Goal: Check status: Check status

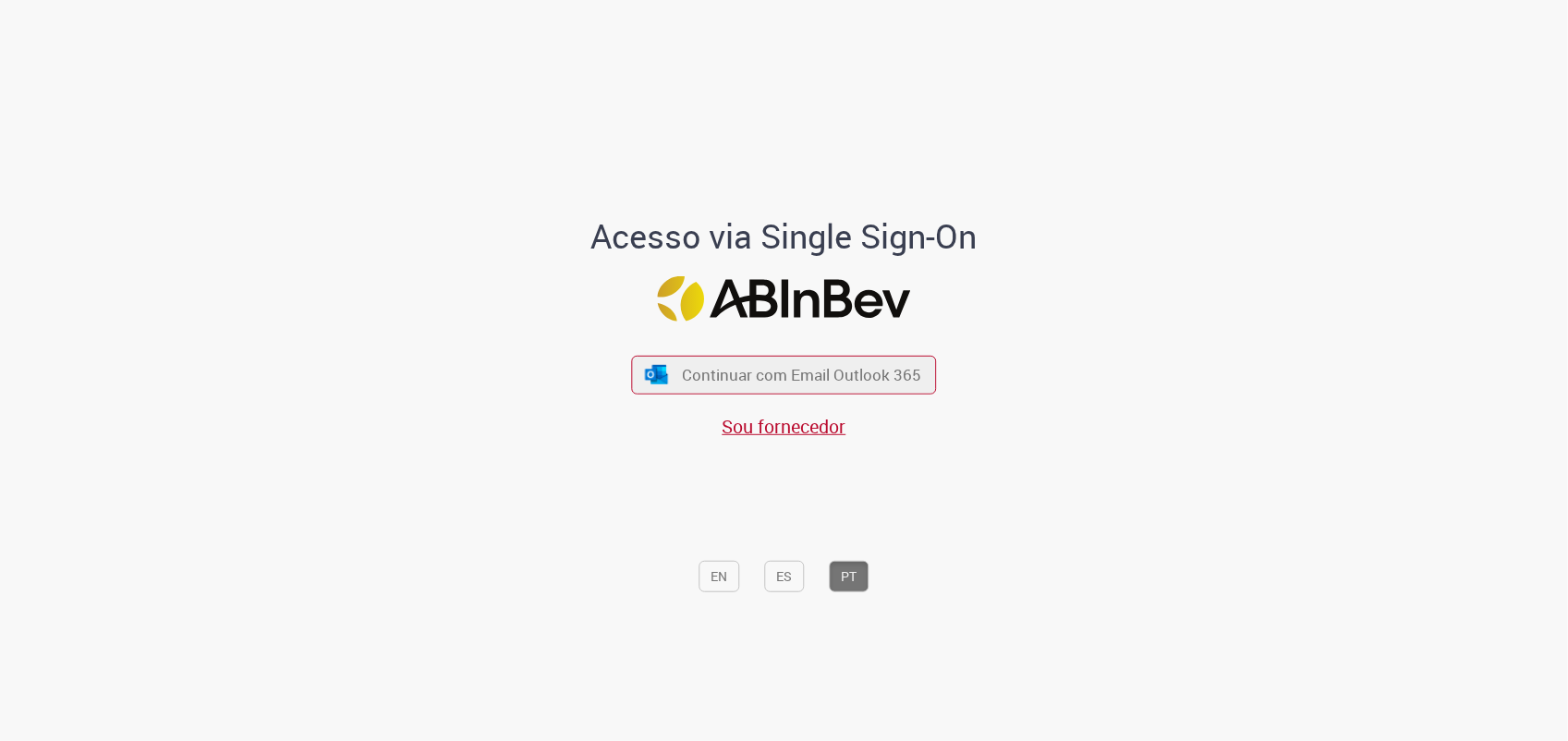
click at [1024, 400] on div "Acesso via Single Sign-On Continuar com Email Outlook 365 Sou fornecedor EN ES …" at bounding box center [784, 411] width 513 height 385
click at [818, 372] on span "Continuar com Email Outlook 365" at bounding box center [802, 374] width 244 height 21
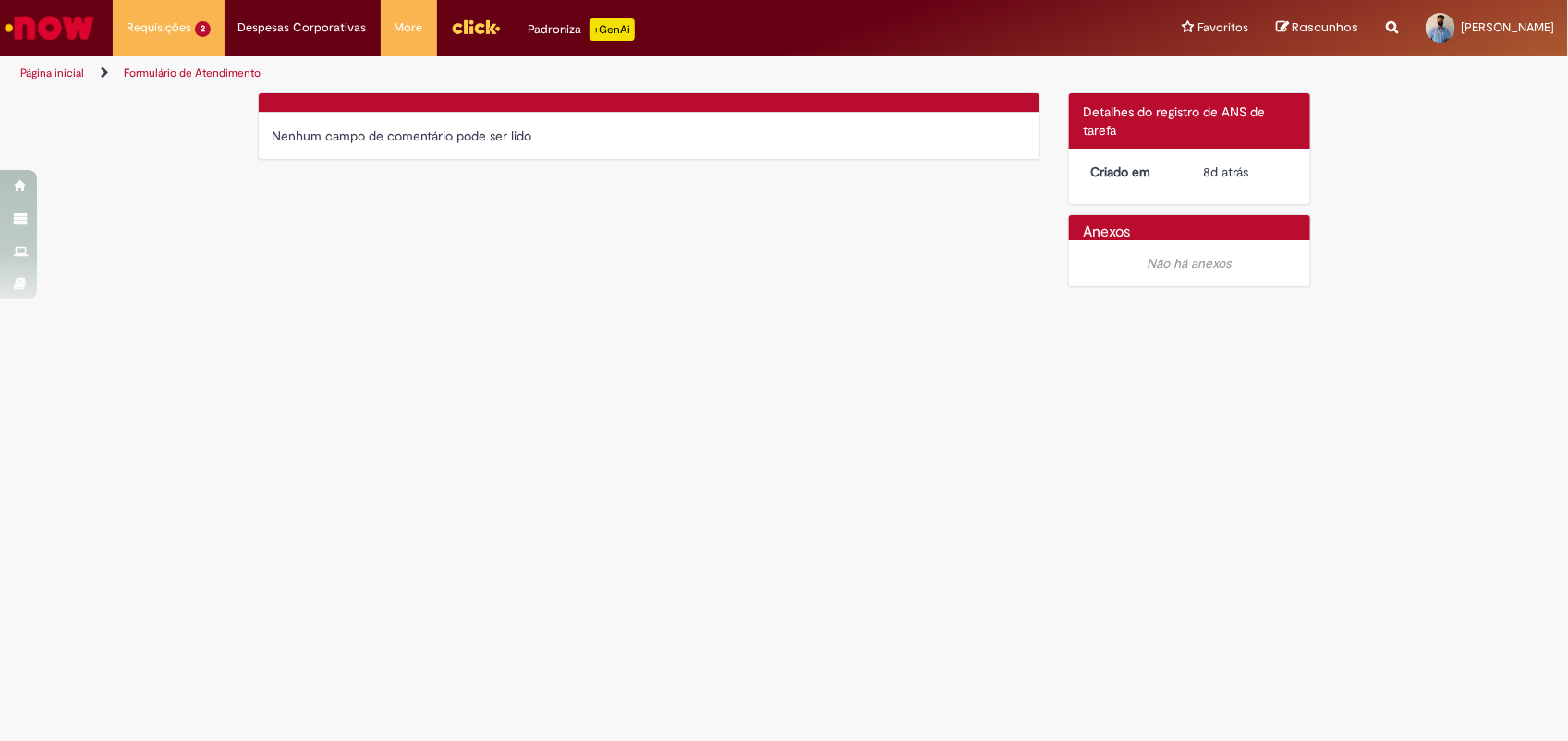
drag, startPoint x: 1193, startPoint y: 122, endPoint x: 921, endPoint y: 198, distance: 282.4
click at [1139, 201] on div "Detalhes do tíquete Detalhes do registro de ANS de tarefa Criado em 8d atrás 8 …" at bounding box center [1189, 149] width 243 height 113
click at [144, 1] on li "Requisições 2 Exibir Todas as Solicitações Solicitação de Transferência de Prod…" at bounding box center [169, 28] width 112 height 56
click at [154, 30] on li "Requisições 2 Exibir Todas as Solicitações Solicitação de Transferência de Prod…" at bounding box center [169, 28] width 112 height 56
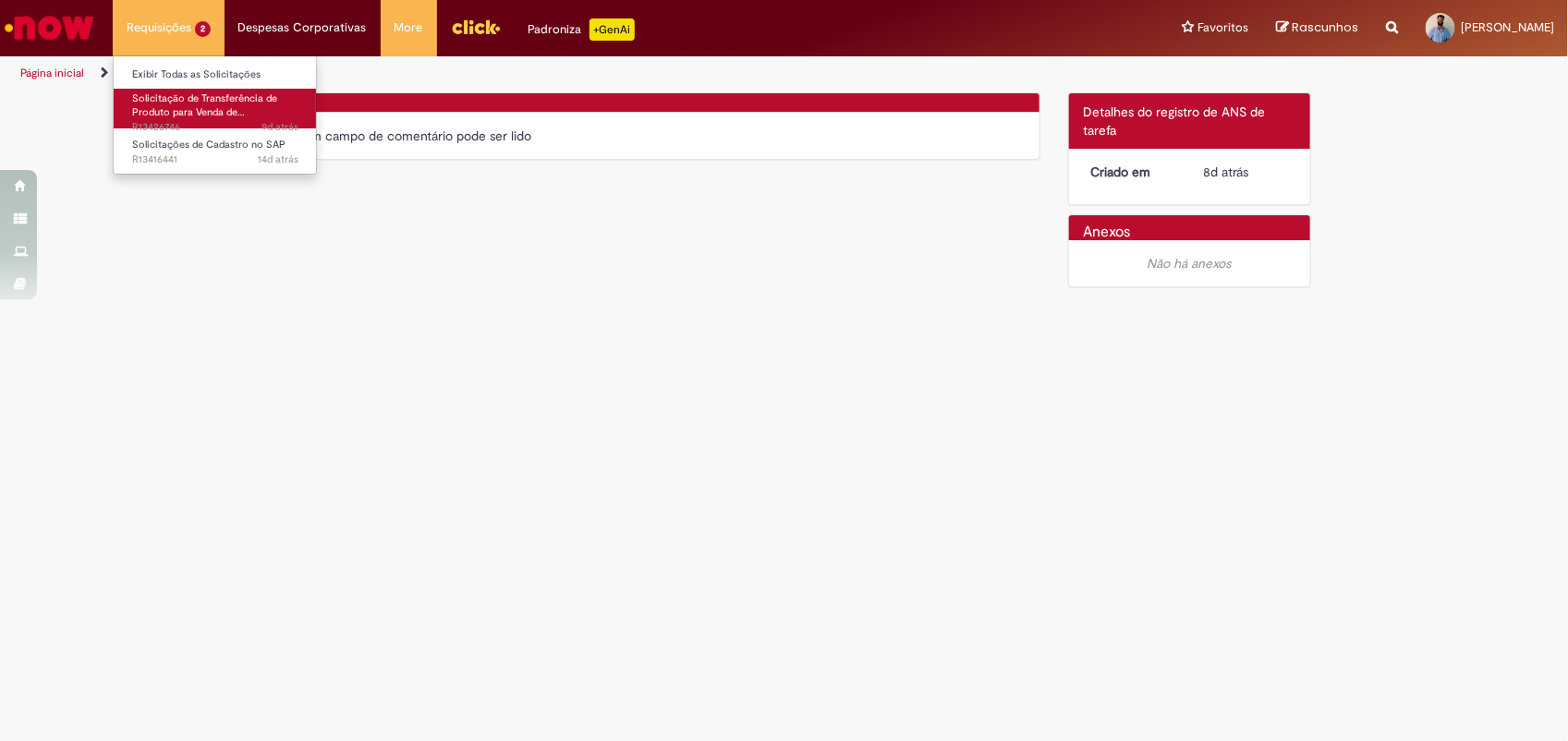
click at [220, 100] on span "Solicitação de Transferência de Produto para Venda de…" at bounding box center [204, 105] width 145 height 29
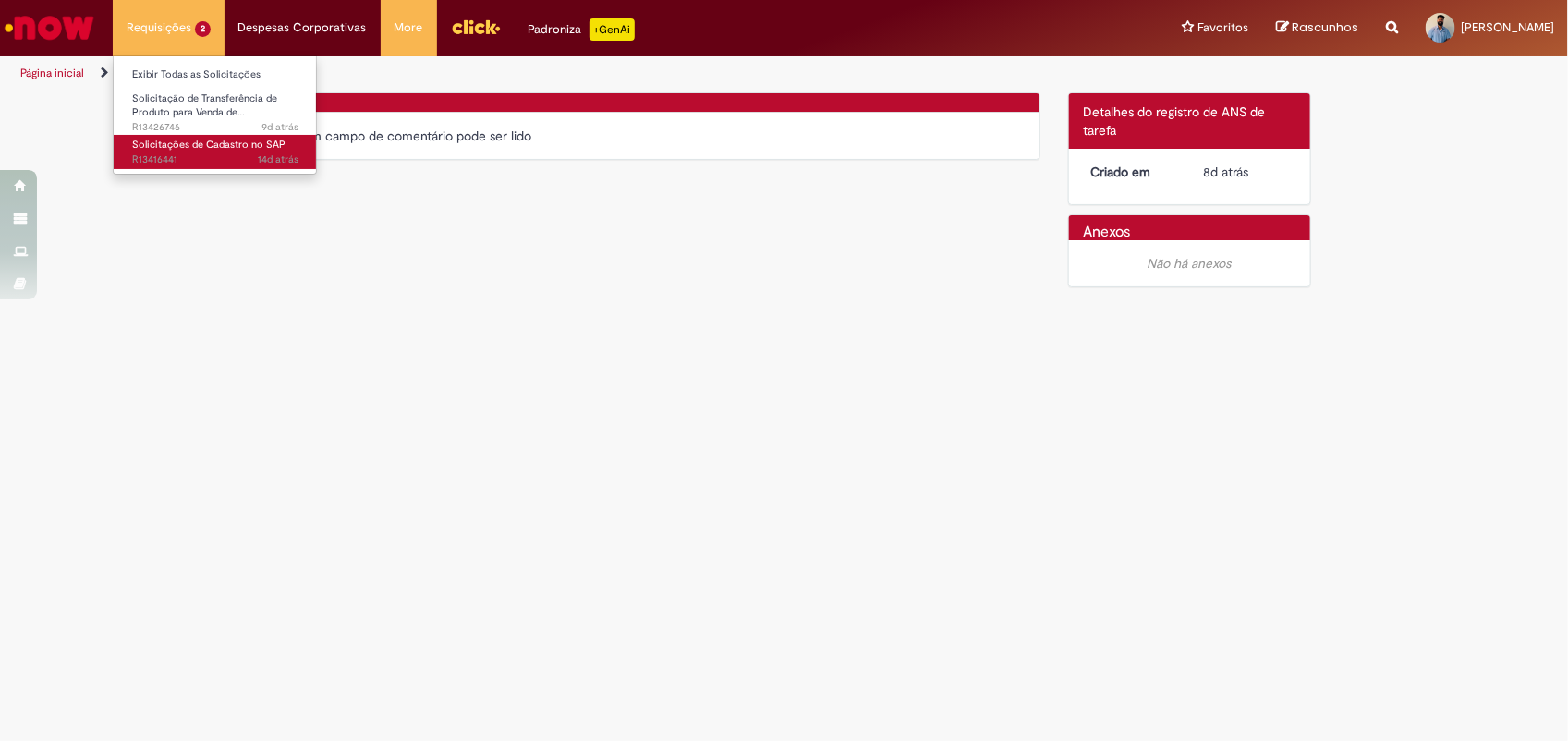
click at [273, 142] on span "Solicitações de Cadastro no SAP" at bounding box center [208, 145] width 154 height 14
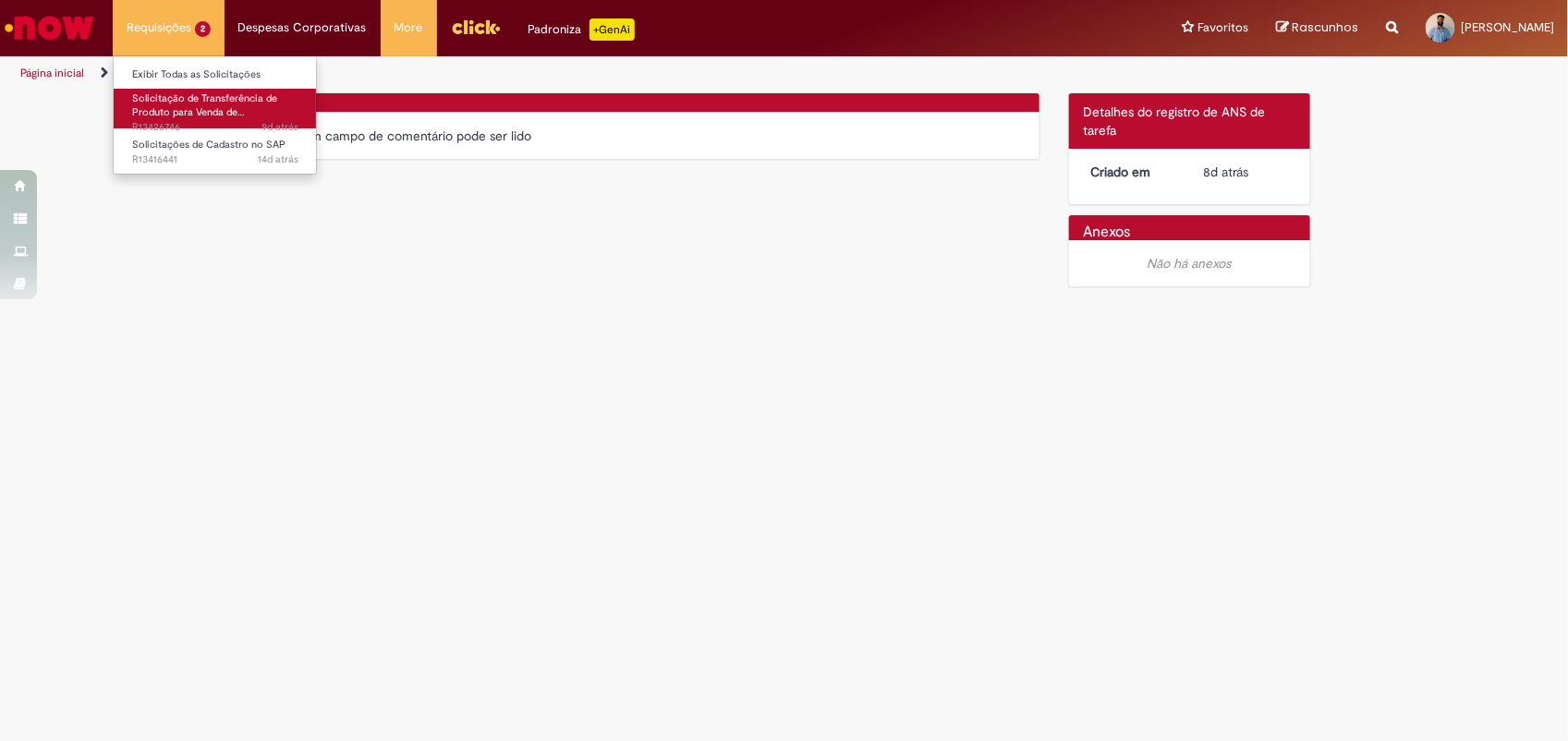
click at [218, 99] on span "Solicitação de Transferência de Produto para Venda de…" at bounding box center [204, 105] width 145 height 29
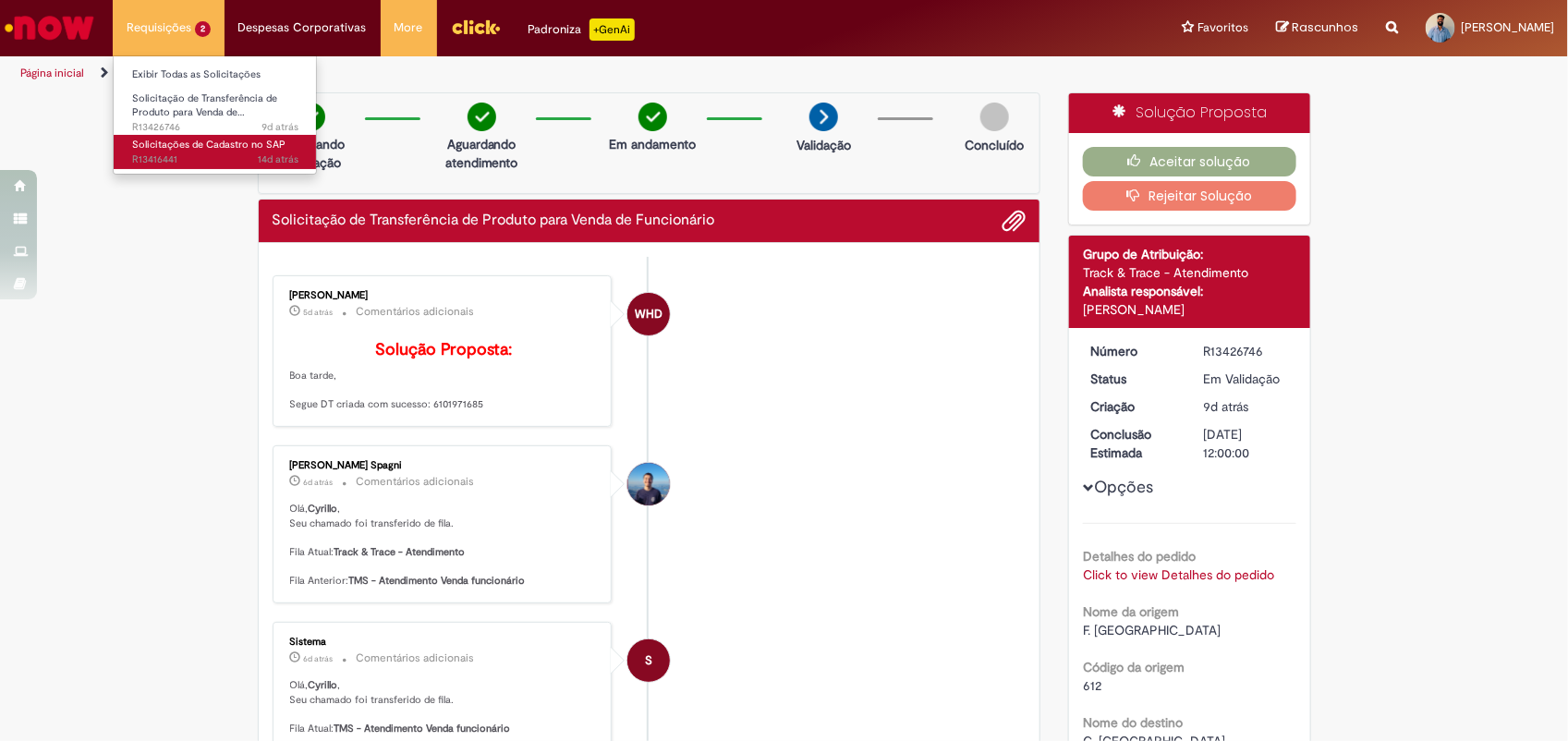
click at [209, 143] on span "Solicitações de Cadastro no SAP" at bounding box center [208, 145] width 154 height 14
